Goal: Navigation & Orientation: Find specific page/section

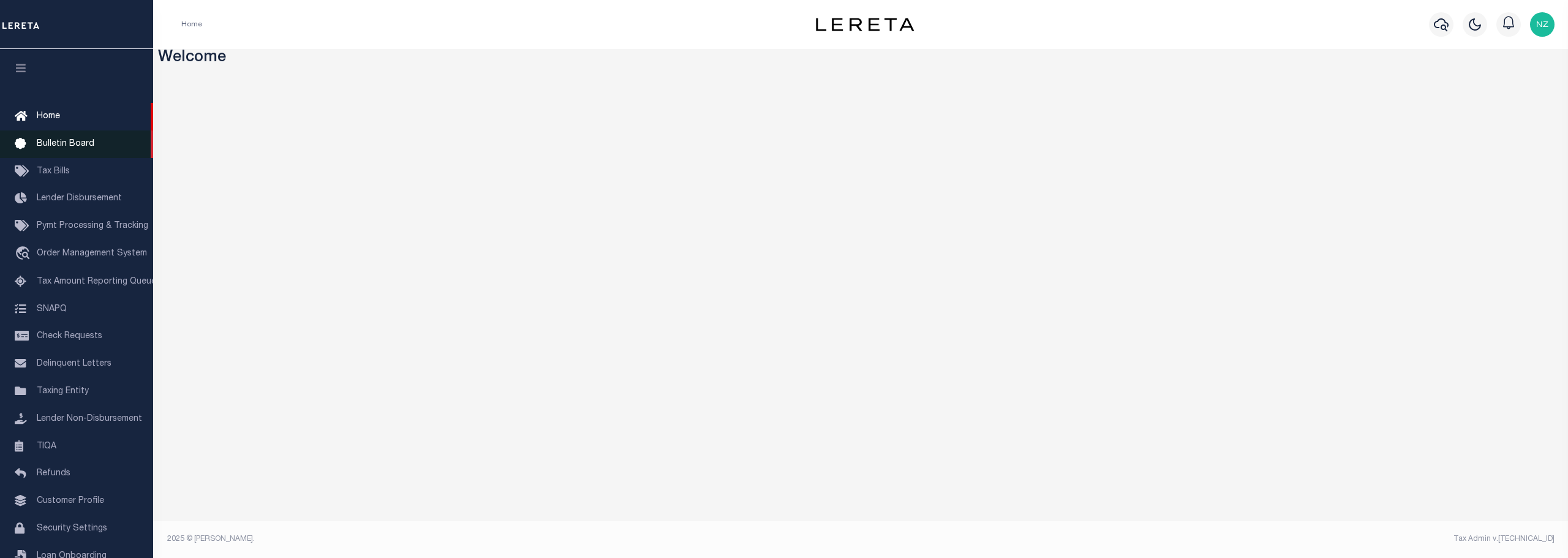
click at [50, 143] on span "Bulletin Board" at bounding box center [65, 143] width 57 height 8
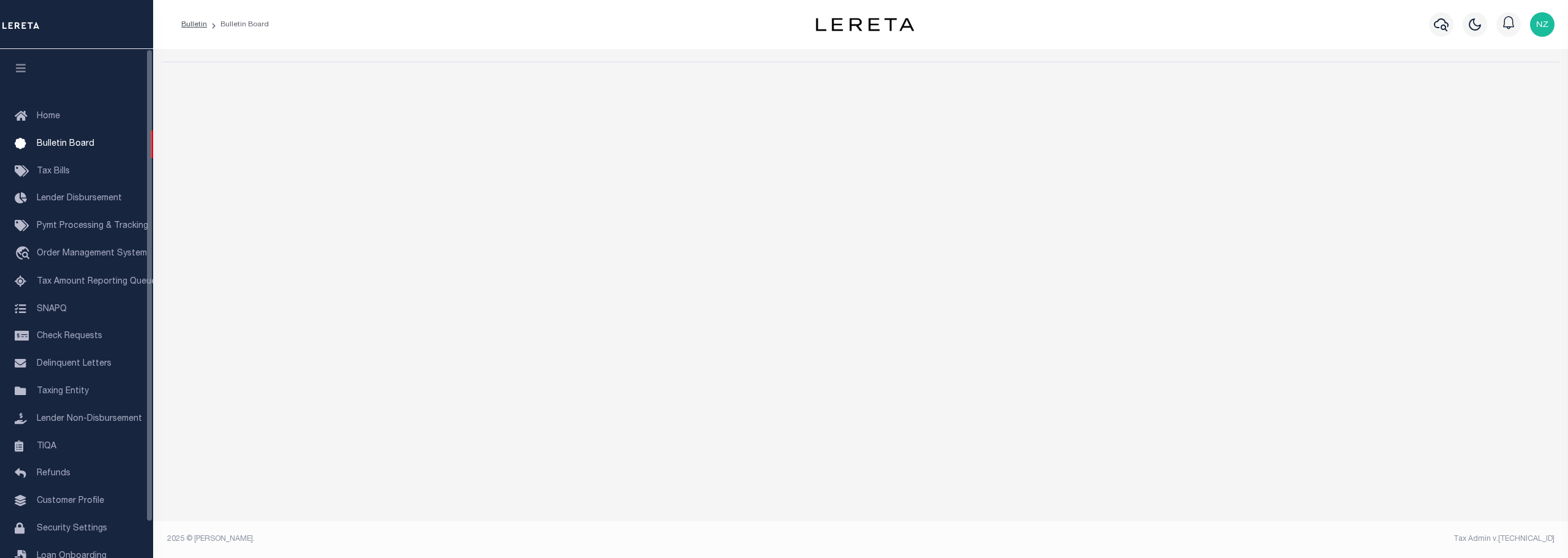
select select "50"
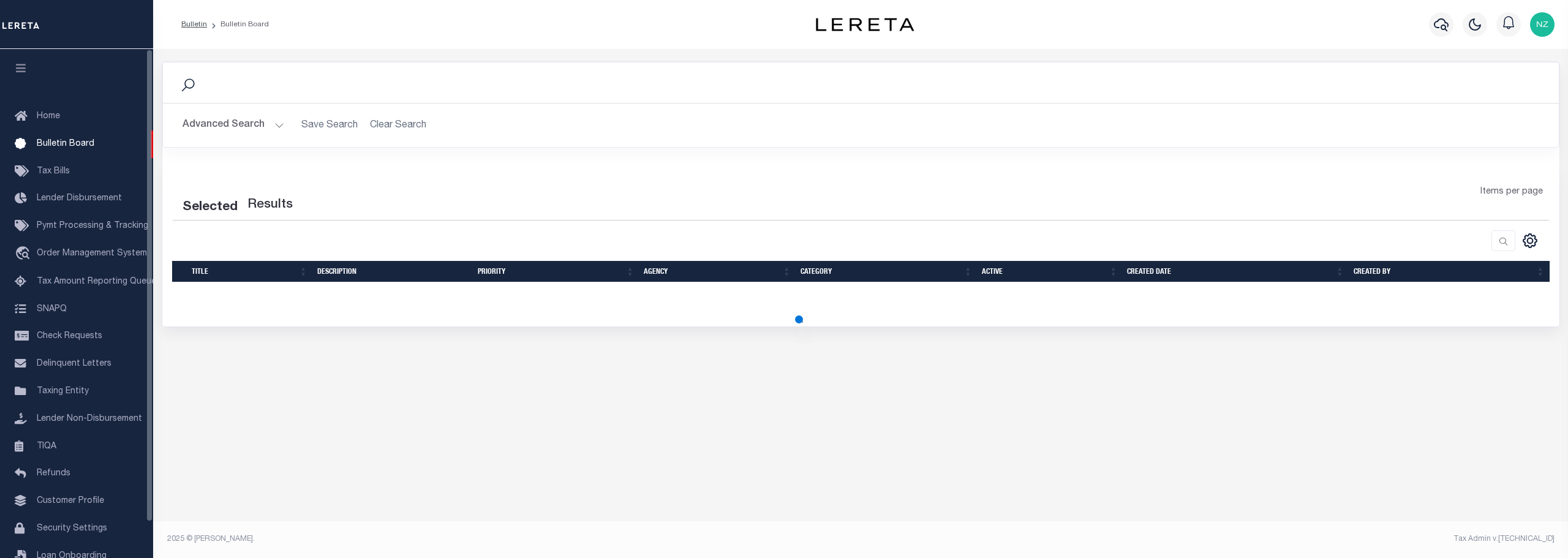
select select "50"
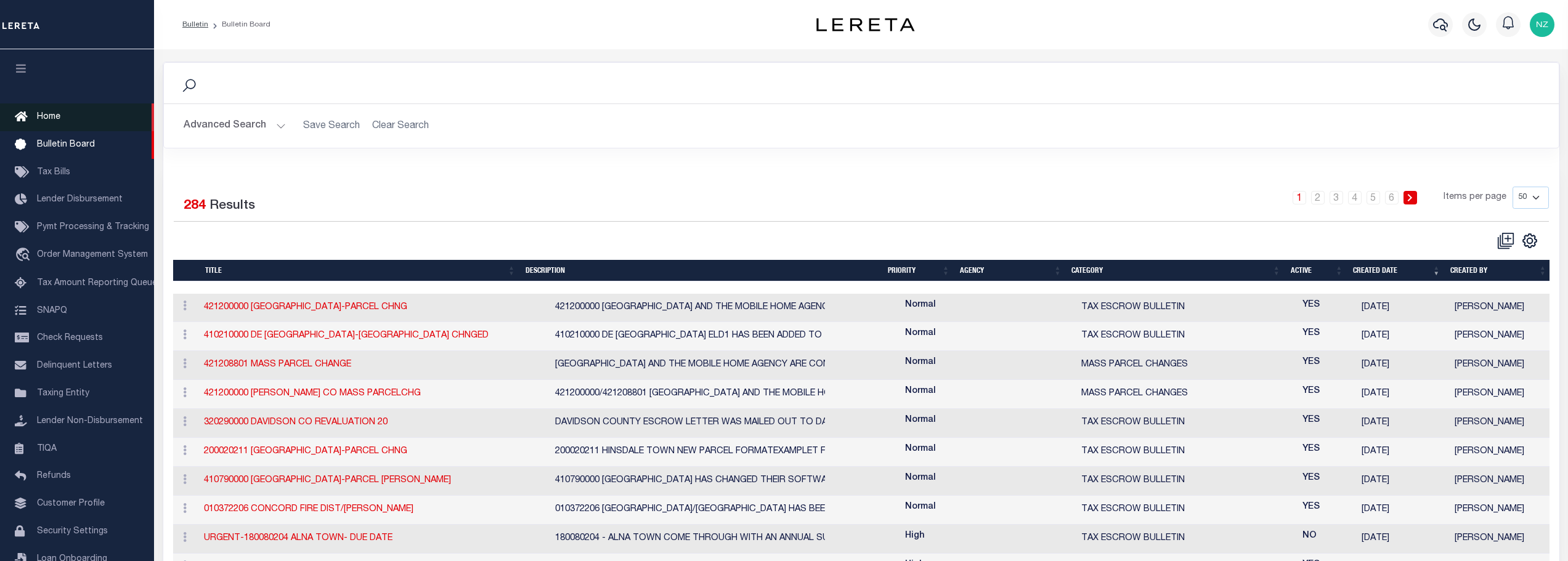
click at [59, 116] on span "Home" at bounding box center [48, 116] width 23 height 8
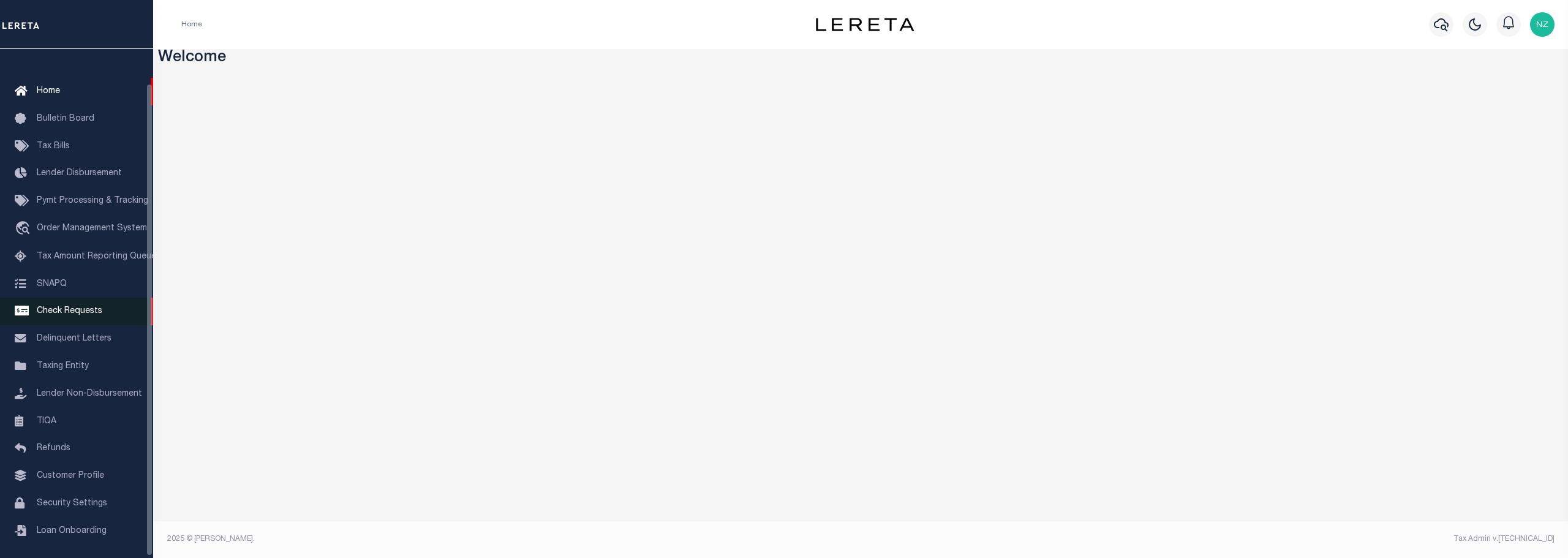
scroll to position [39, 0]
click at [66, 330] on span "Delinquent Letters" at bounding box center [74, 333] width 75 height 8
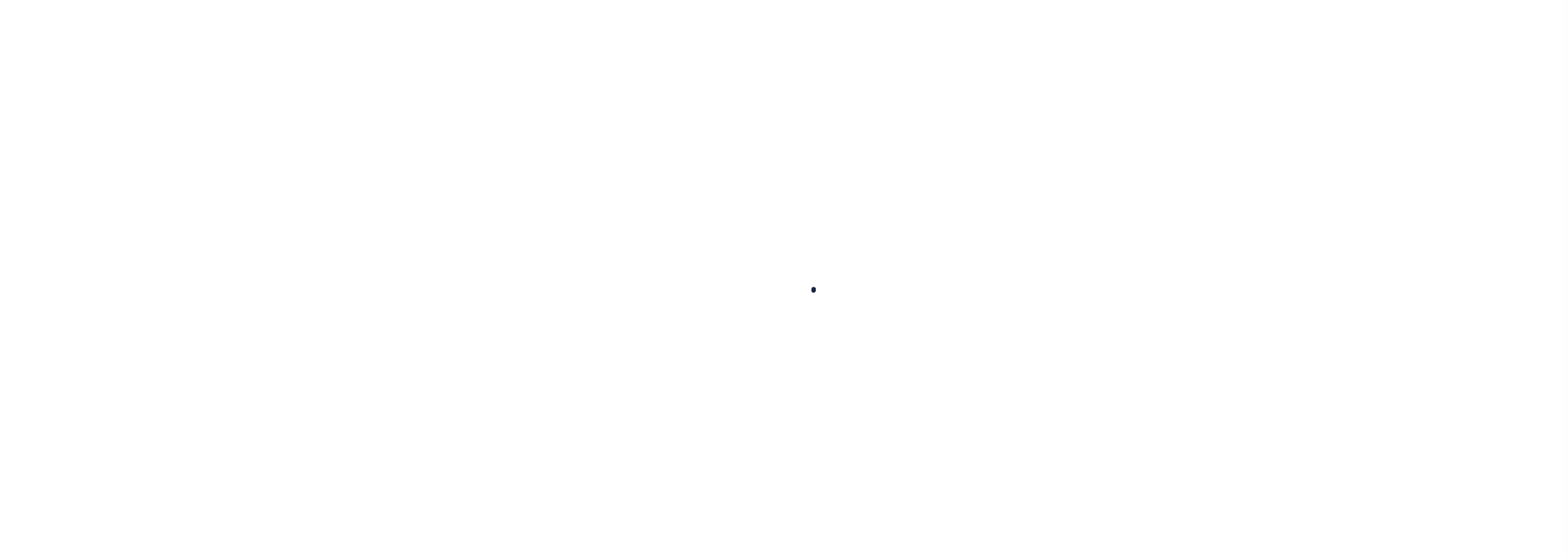
scroll to position [39, 0]
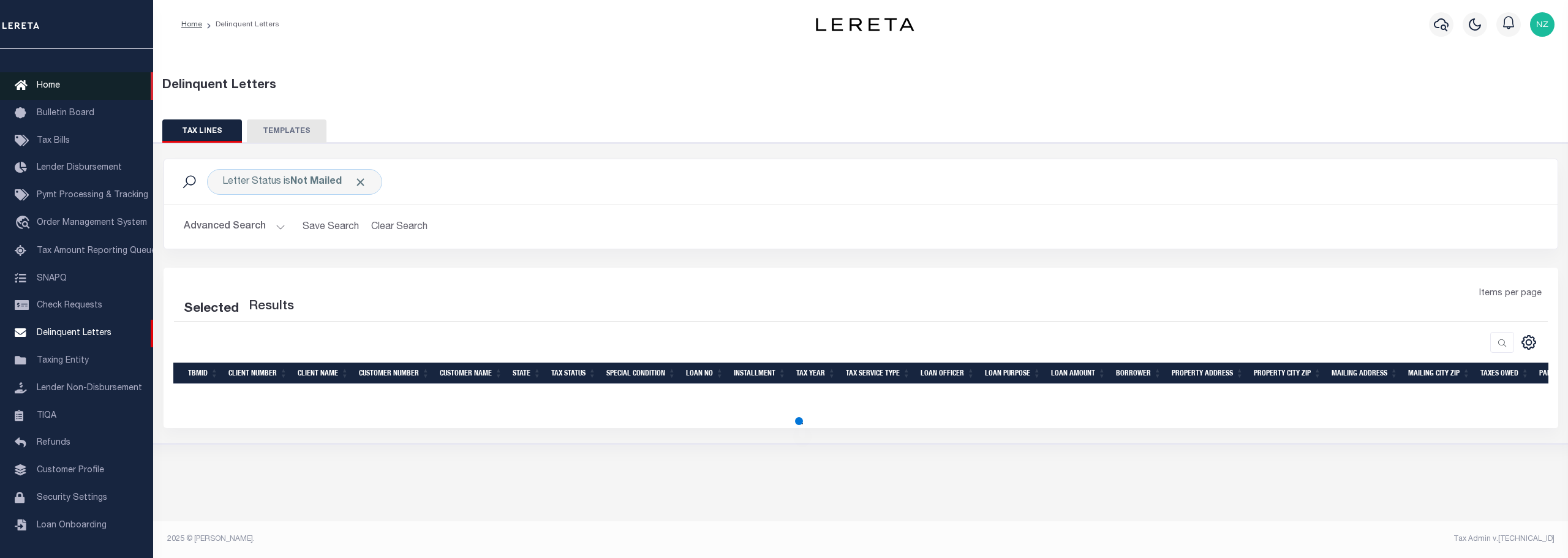
click at [60, 75] on link "Home" at bounding box center [76, 86] width 153 height 28
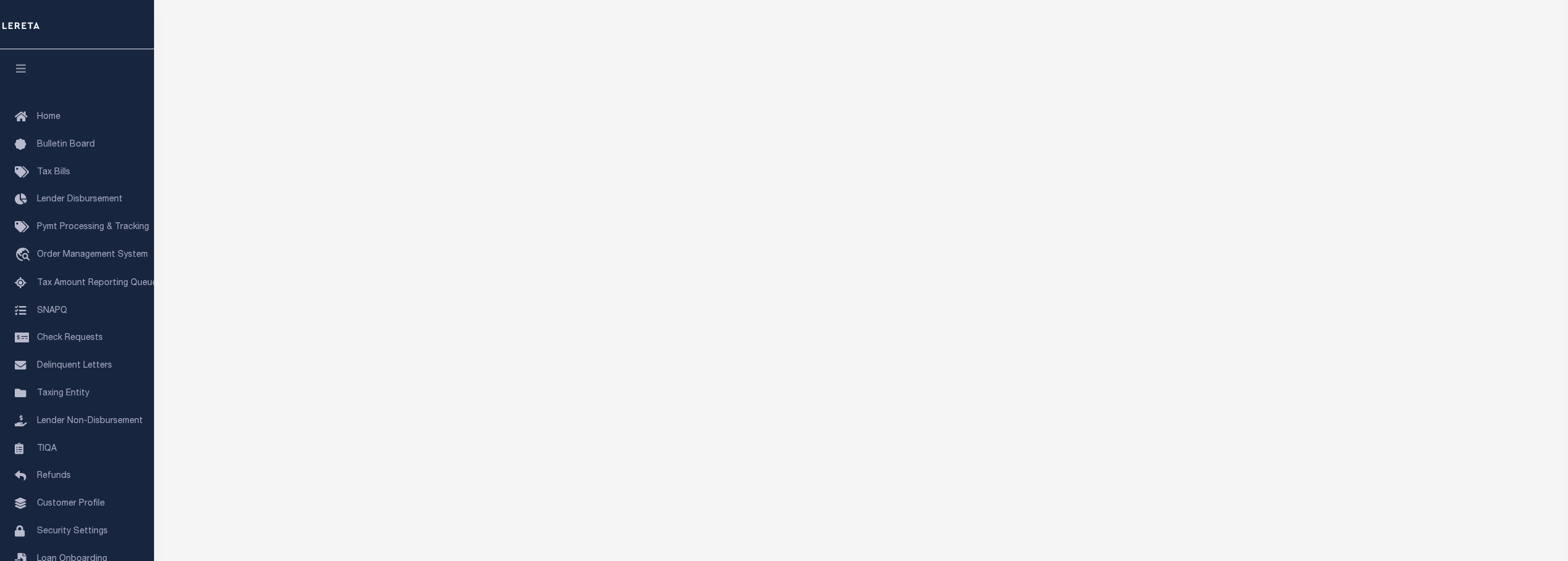
scroll to position [123, 0]
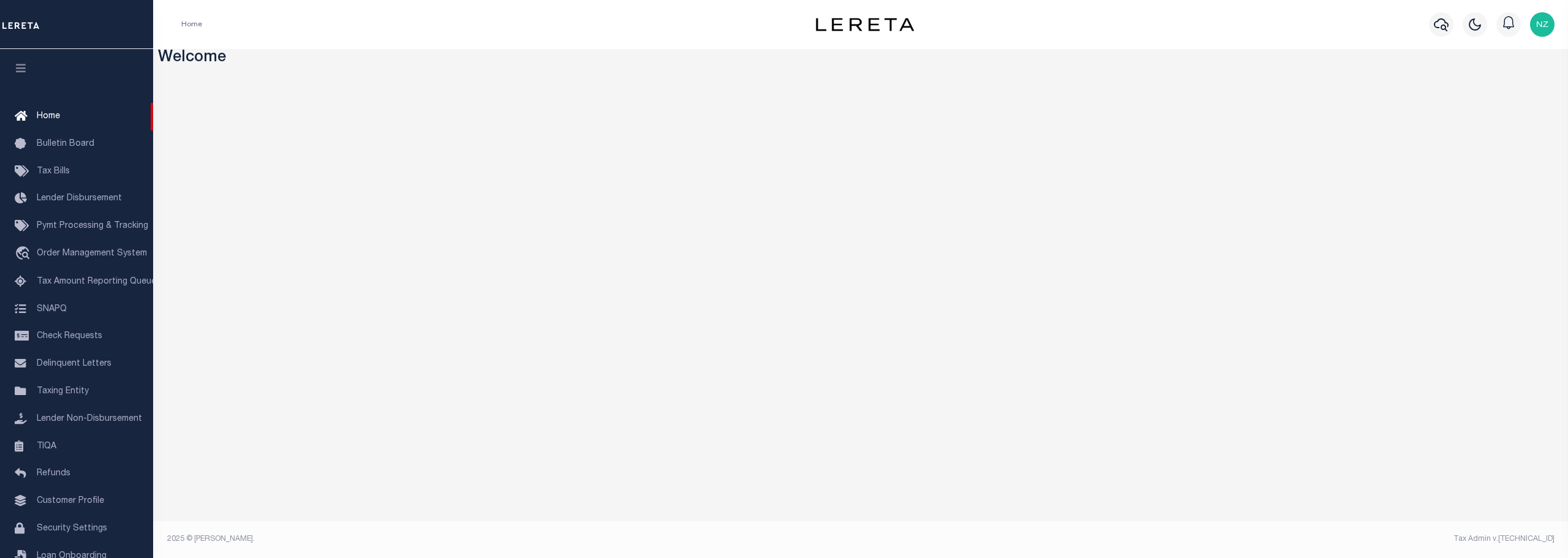
click at [506, 36] on div "Home" at bounding box center [460, 25] width 578 height 25
click at [371, 33] on div "Home" at bounding box center [460, 25] width 578 height 25
click at [414, 34] on div "Home" at bounding box center [460, 25] width 578 height 25
click at [468, 15] on div "Home" at bounding box center [460, 25] width 578 height 25
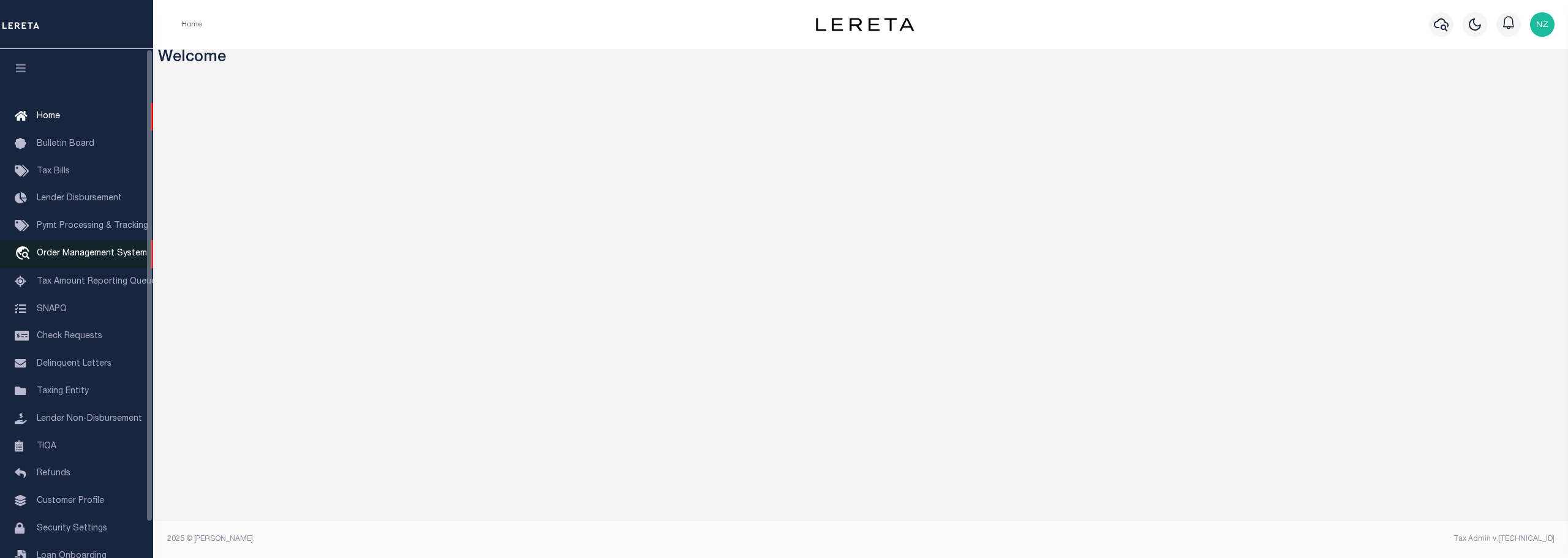
click at [87, 257] on span "Order Management System" at bounding box center [92, 253] width 110 height 8
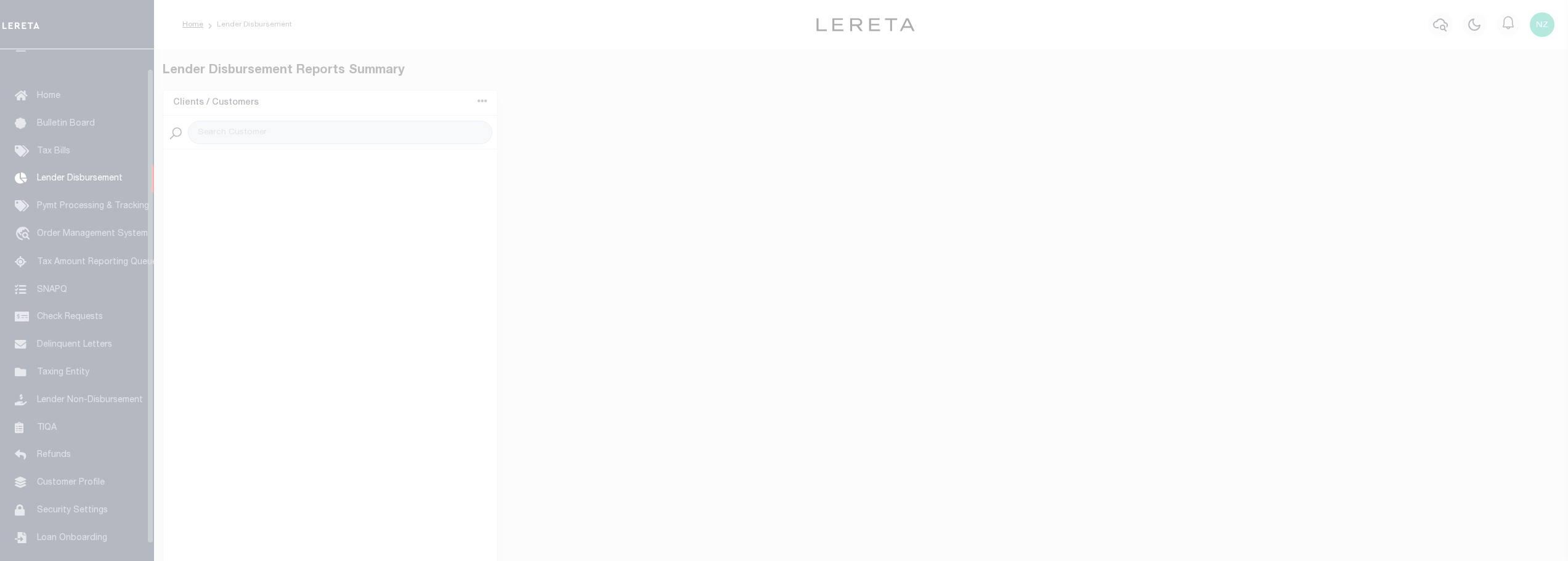
scroll to position [22, 0]
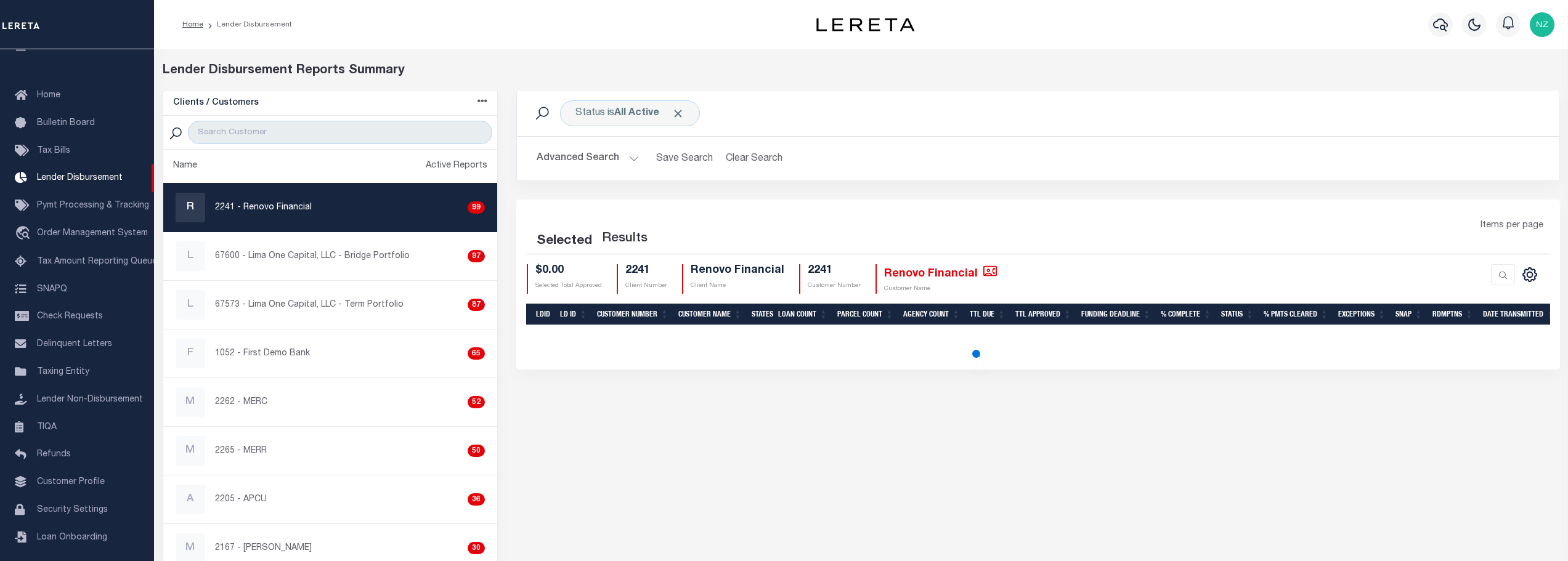
click at [620, 38] on div "Home Lender Disbursement Profile" at bounding box center [861, 25] width 1413 height 50
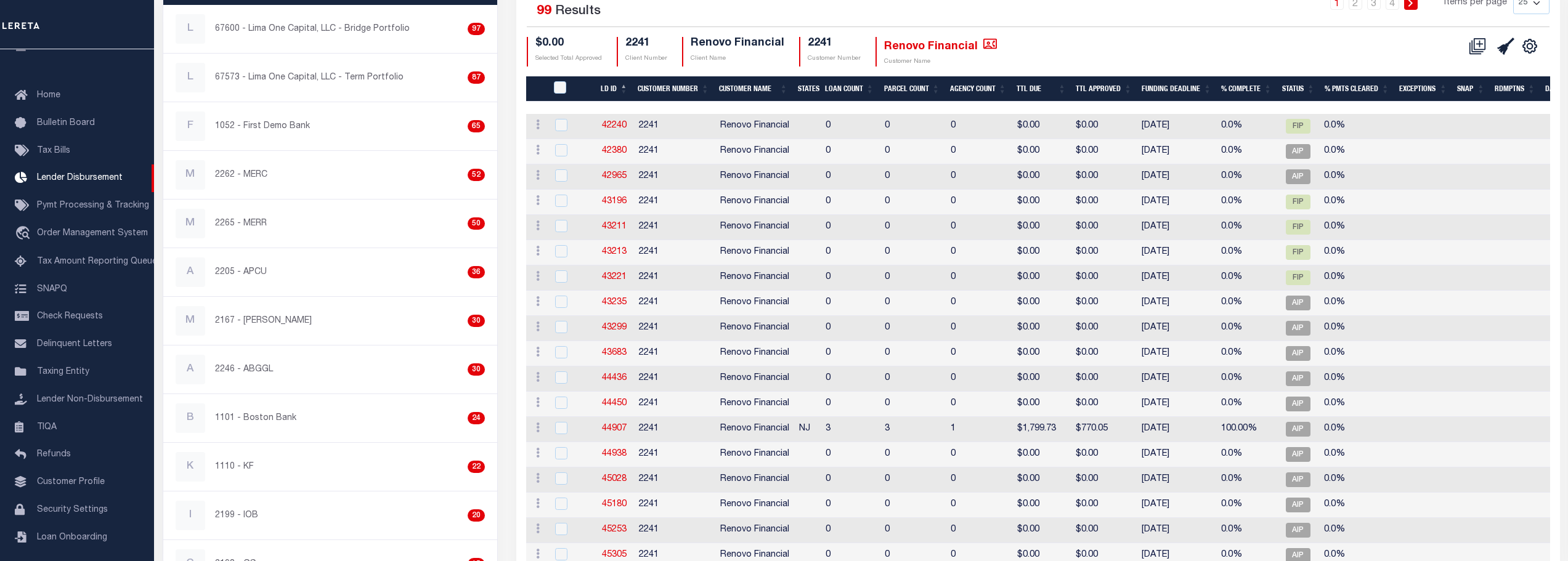
scroll to position [308, 0]
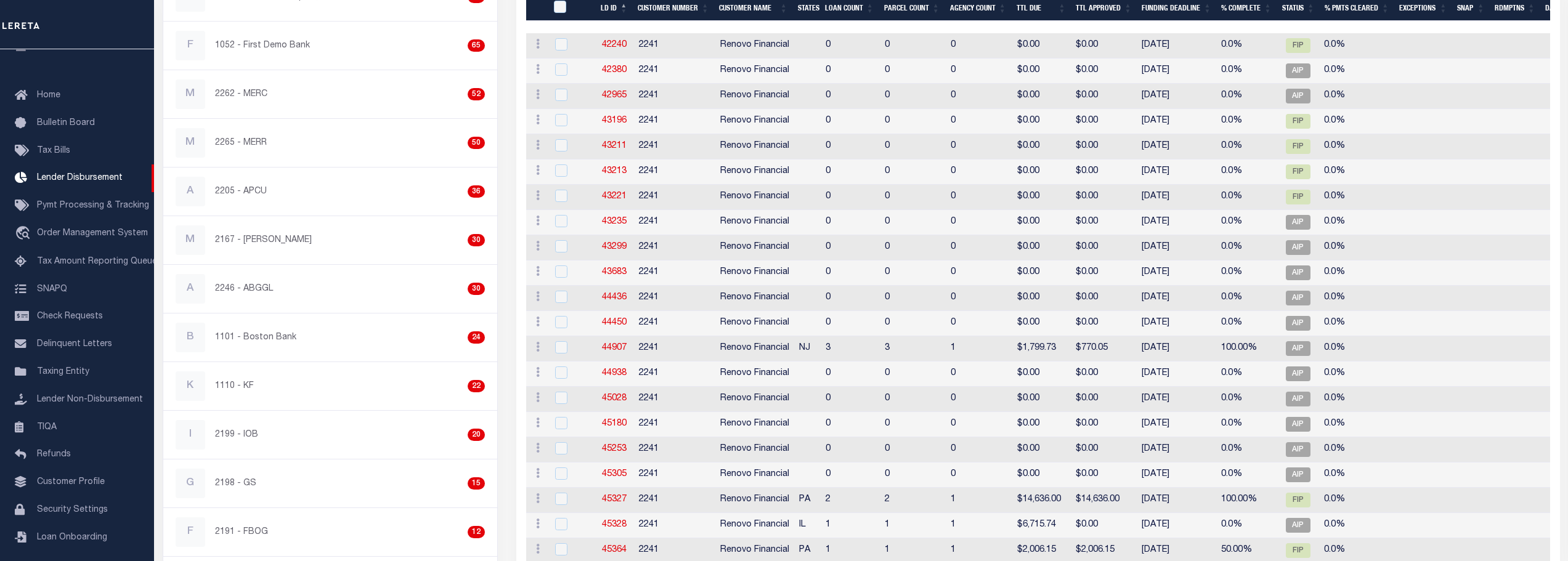
click at [652, 154] on td "2241" at bounding box center [674, 147] width 81 height 26
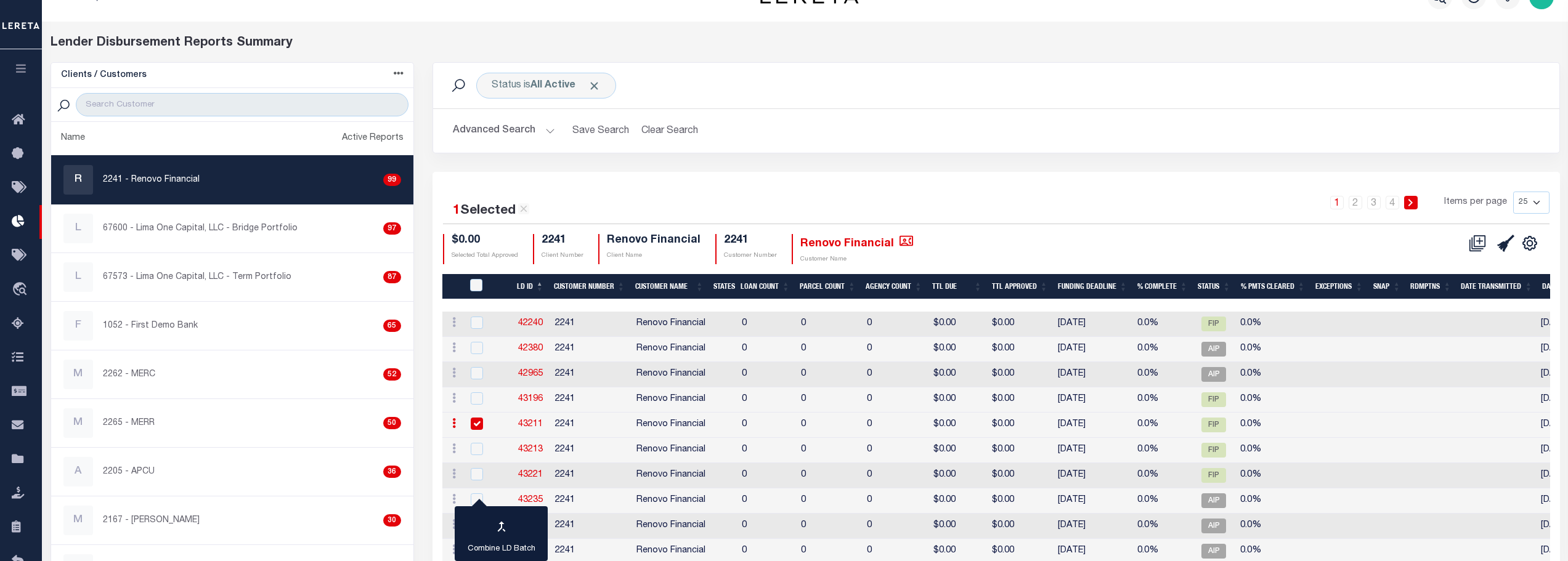
scroll to position [0, 0]
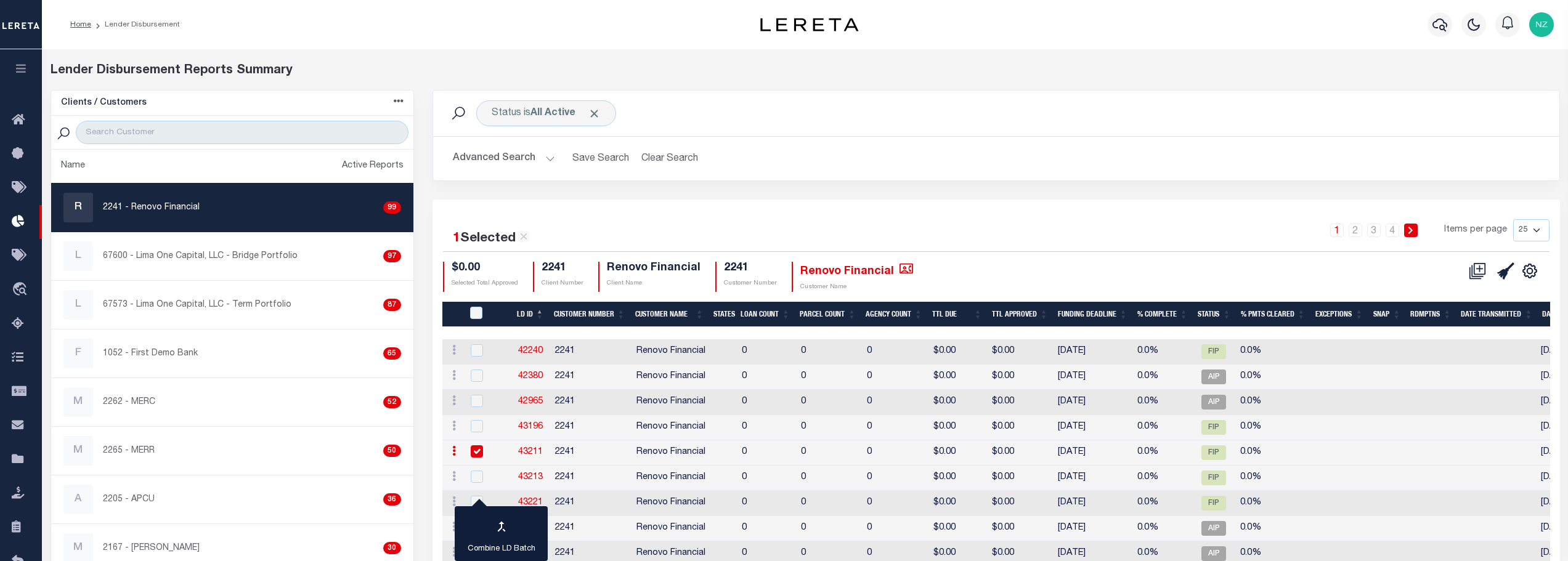
click at [533, 45] on div "Home Lender Disbursement Profile" at bounding box center [805, 25] width 1526 height 50
click at [593, 110] on span "Click to Remove" at bounding box center [593, 113] width 13 height 13
click at [535, 40] on div "Home Lender Disbursement Profile" at bounding box center [805, 25] width 1526 height 50
click at [476, 454] on input "checkbox" at bounding box center [476, 452] width 12 height 12
checkbox input "false"
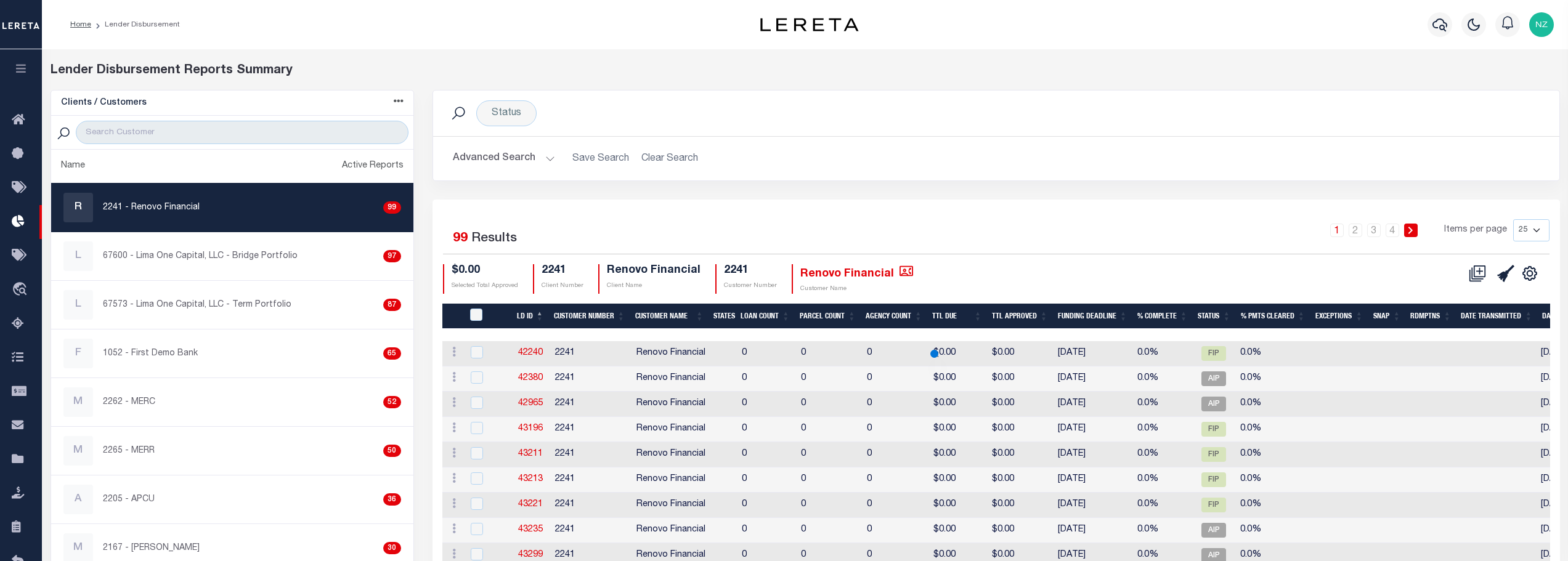
click at [530, 56] on div "Lender Disbursement Reports Summary Clients / Customers Customers asc Customers…" at bounding box center [805, 544] width 1526 height 988
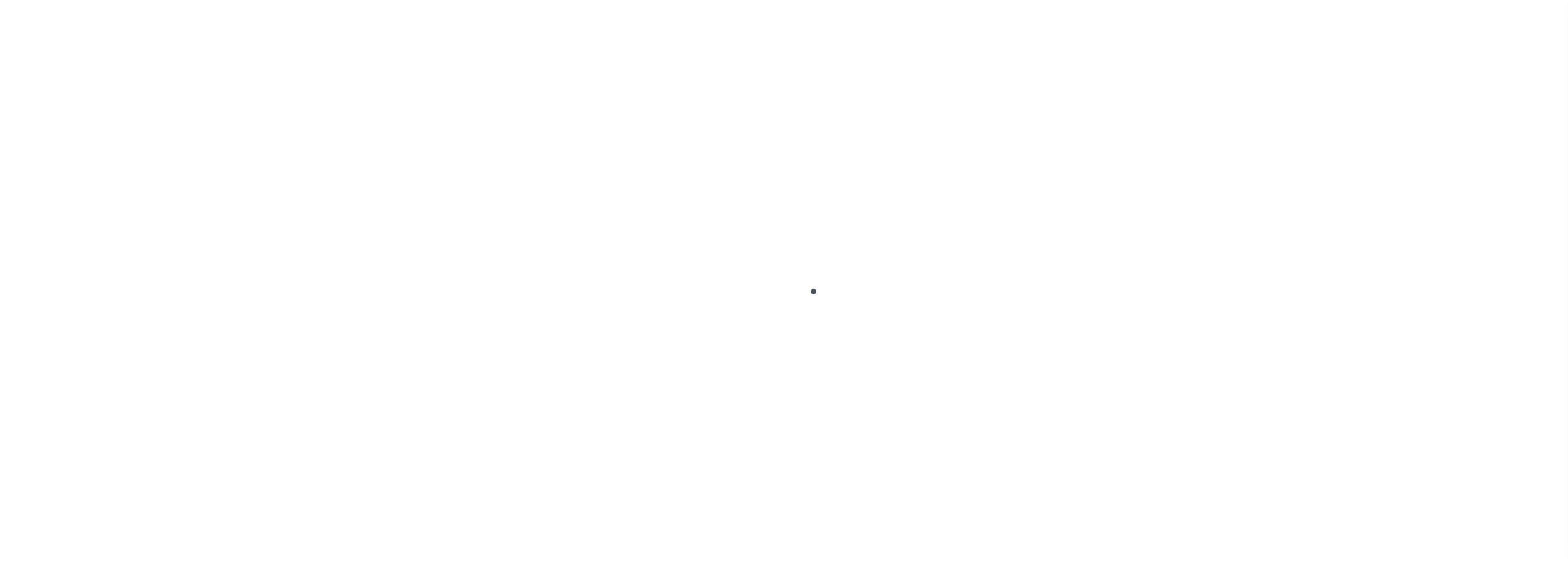
scroll to position [39, 0]
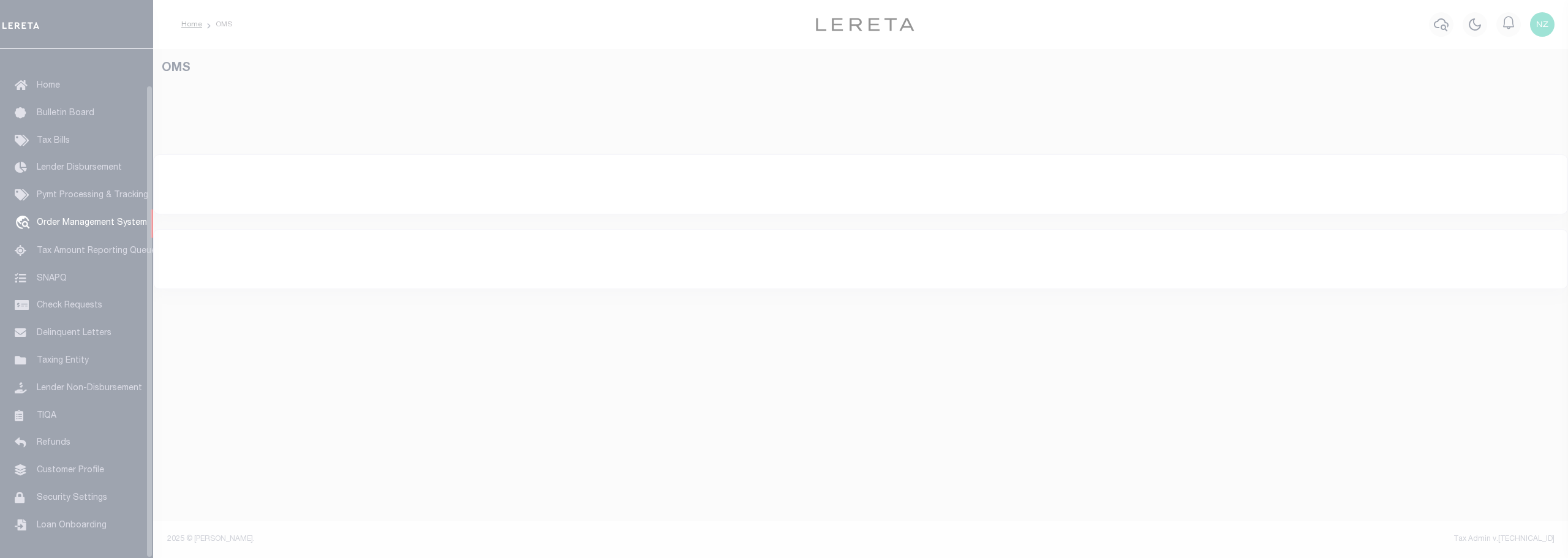
select select "200"
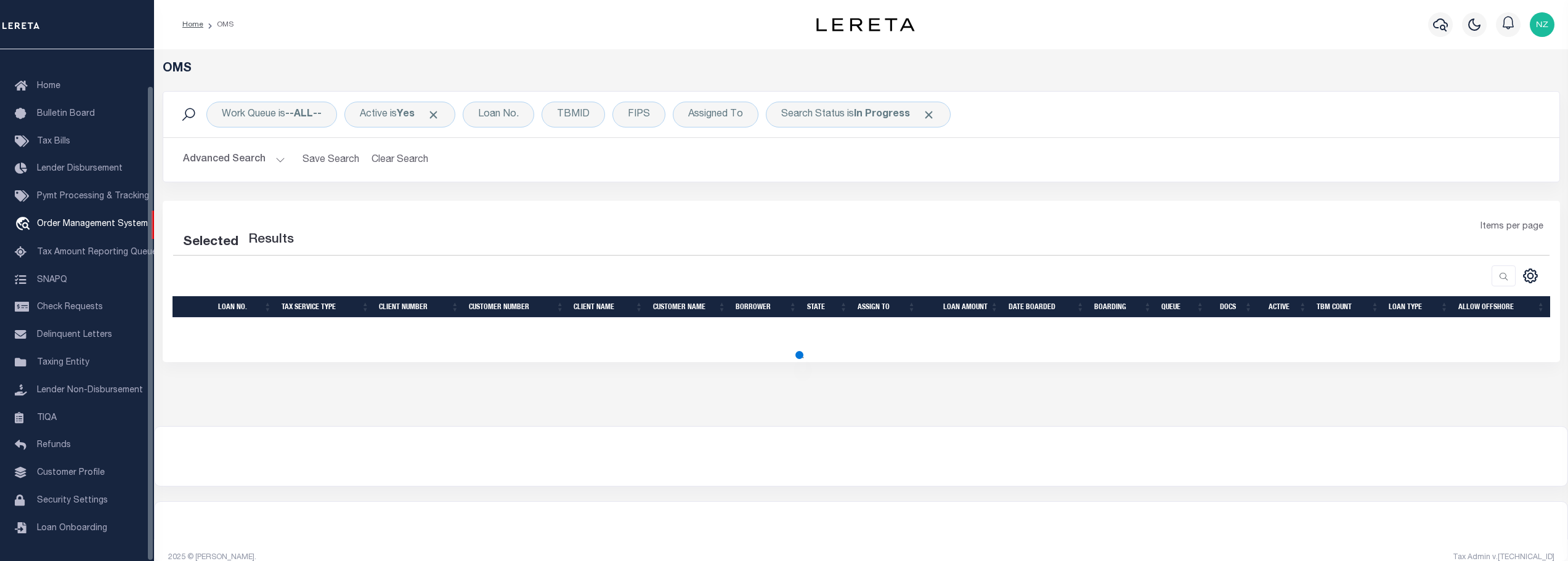
click at [339, 38] on div "Home OMS Profile Sign out" at bounding box center [861, 25] width 1413 height 50
click at [330, 35] on div "Home OMS" at bounding box center [461, 25] width 578 height 26
select select "200"
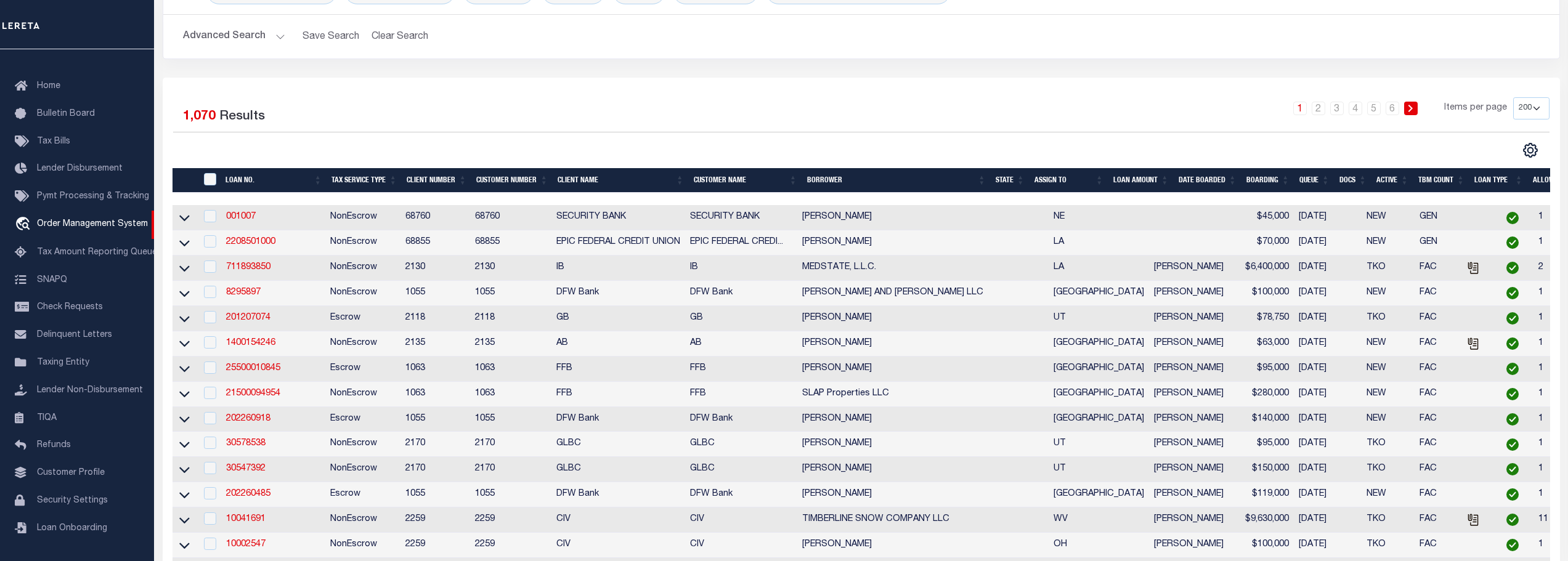
scroll to position [0, 0]
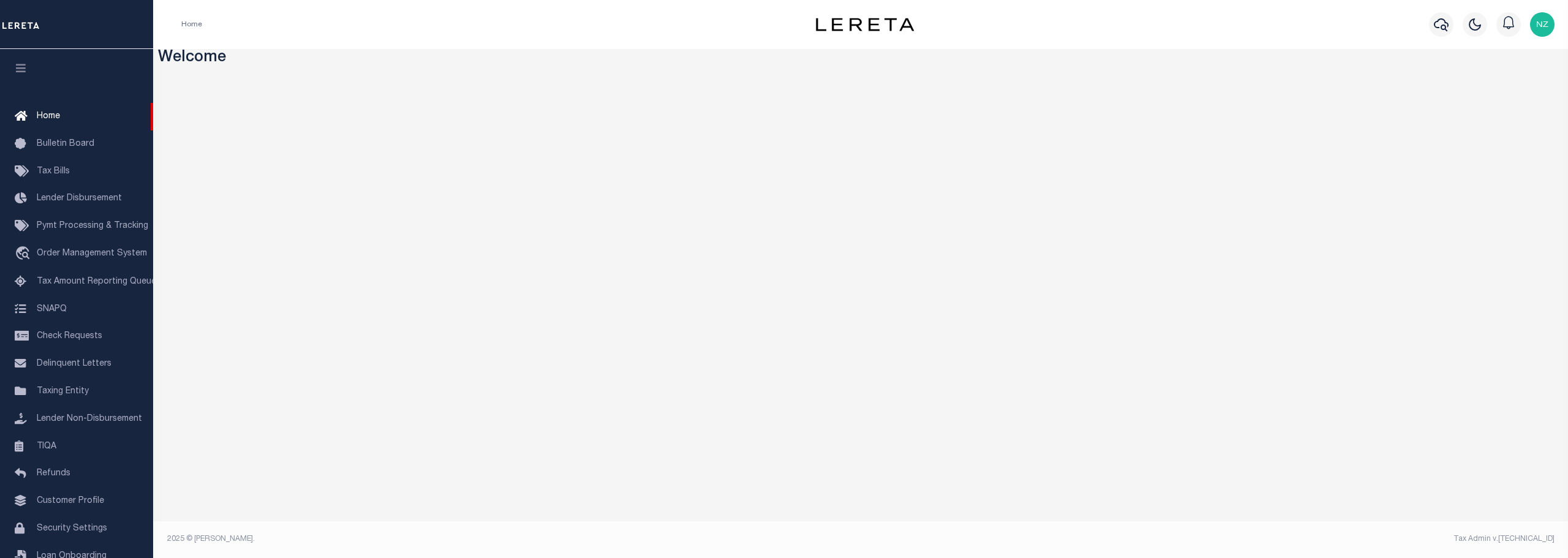
click at [363, 34] on div "Home" at bounding box center [460, 25] width 578 height 25
